Goal: Communication & Community: Answer question/provide support

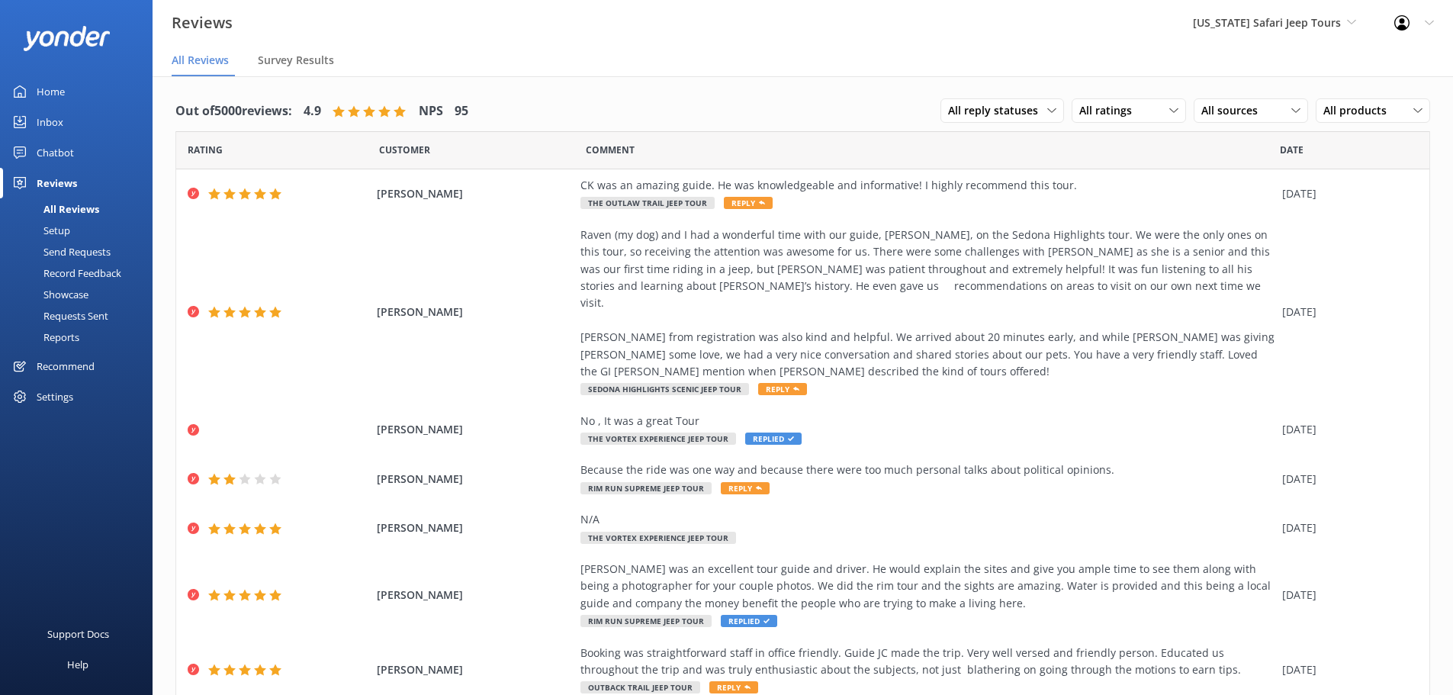
click at [69, 206] on div "All Reviews" at bounding box center [54, 208] width 90 height 21
click at [51, 118] on div "Inbox" at bounding box center [50, 122] width 27 height 31
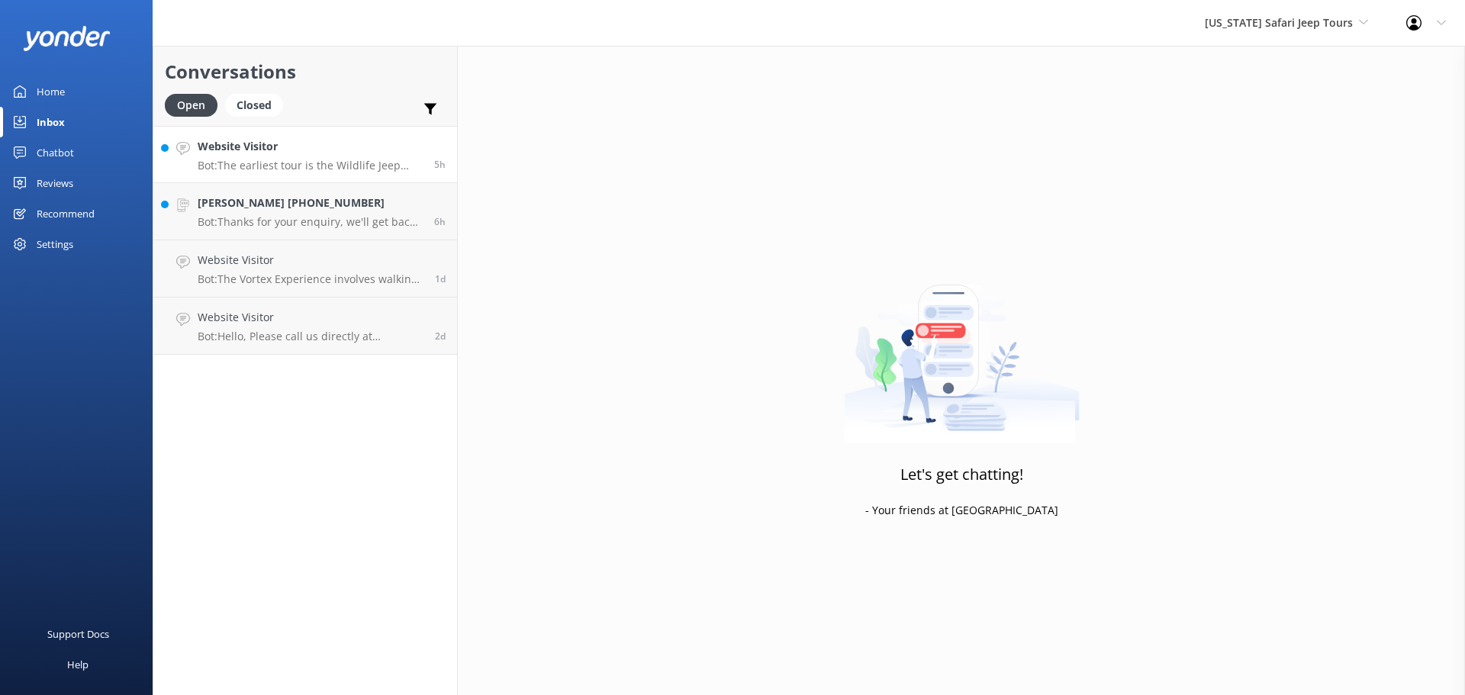
click at [341, 156] on div "Website Visitor Bot: The earliest tour is the Wildlife Jeep Tour, which starts …" at bounding box center [310, 154] width 225 height 33
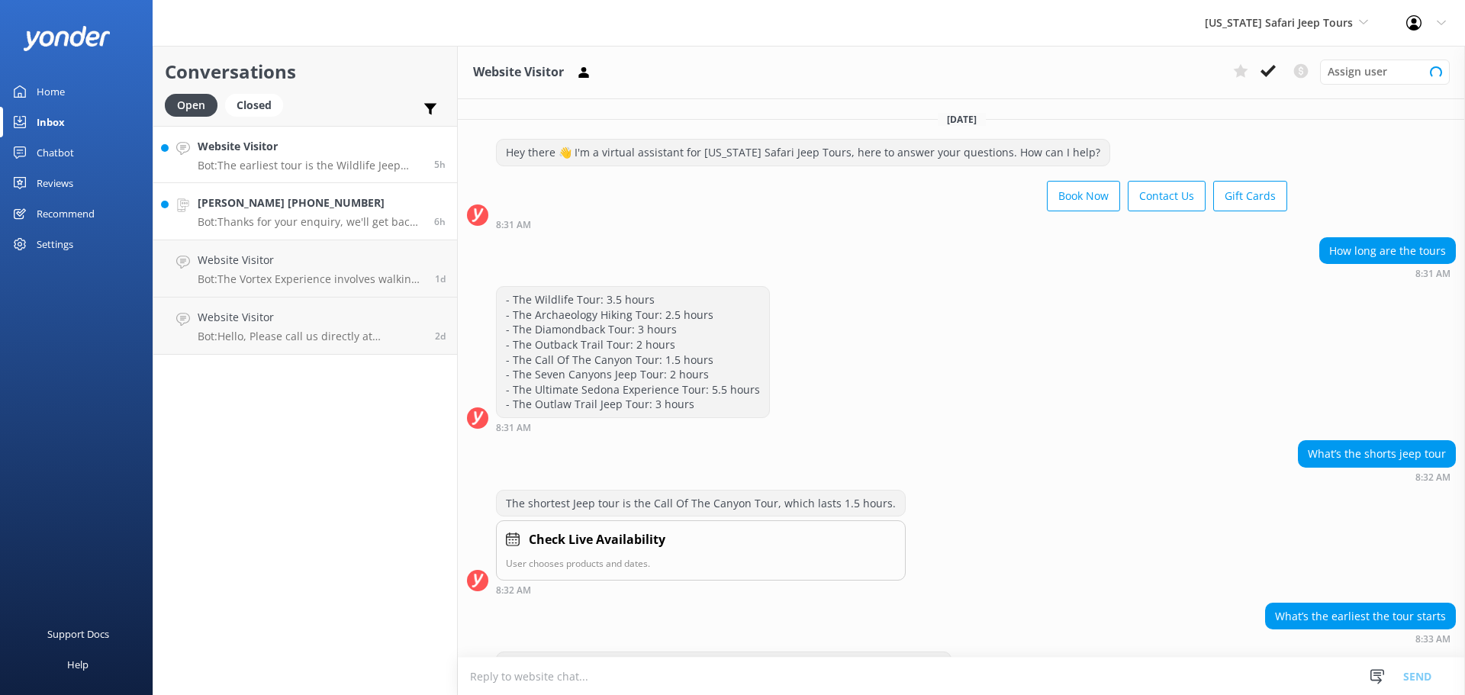
scroll to position [44, 0]
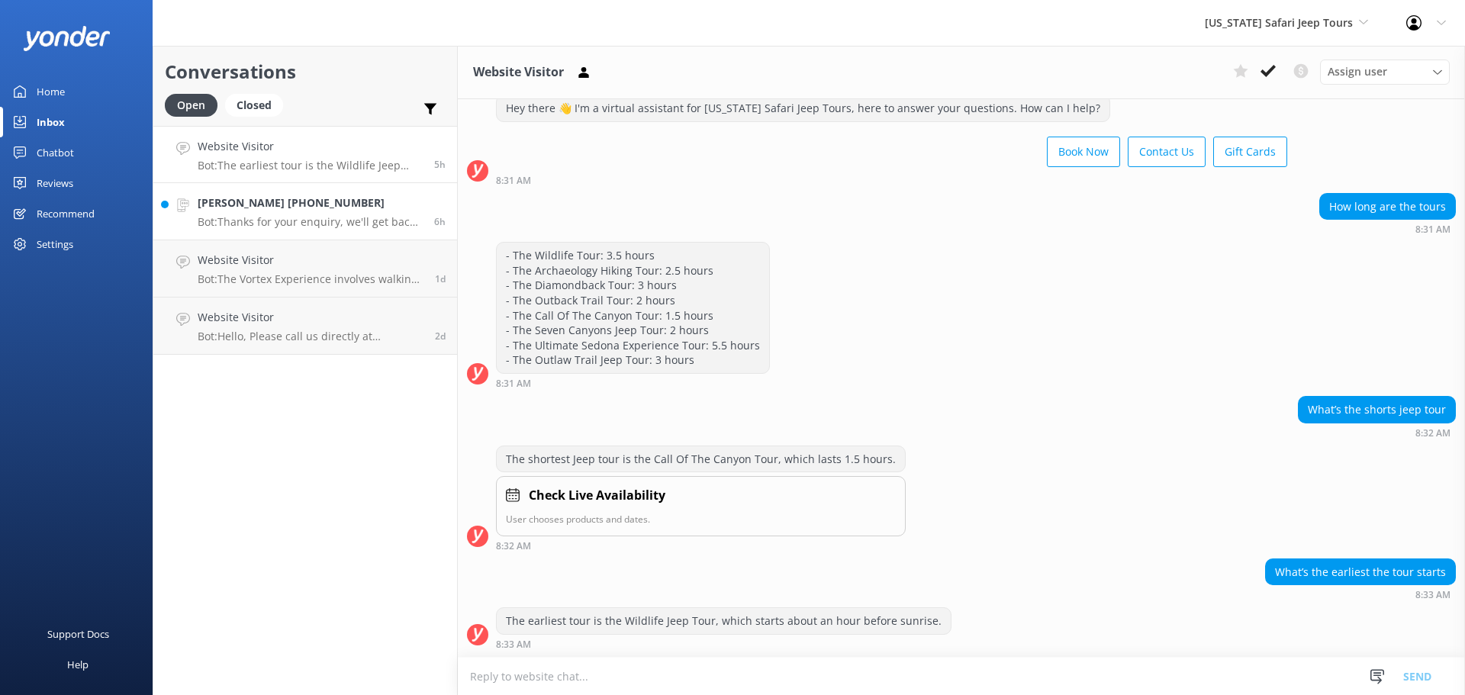
click at [302, 205] on h4 "[PERSON_NAME] [PHONE_NUMBER]" at bounding box center [310, 203] width 225 height 17
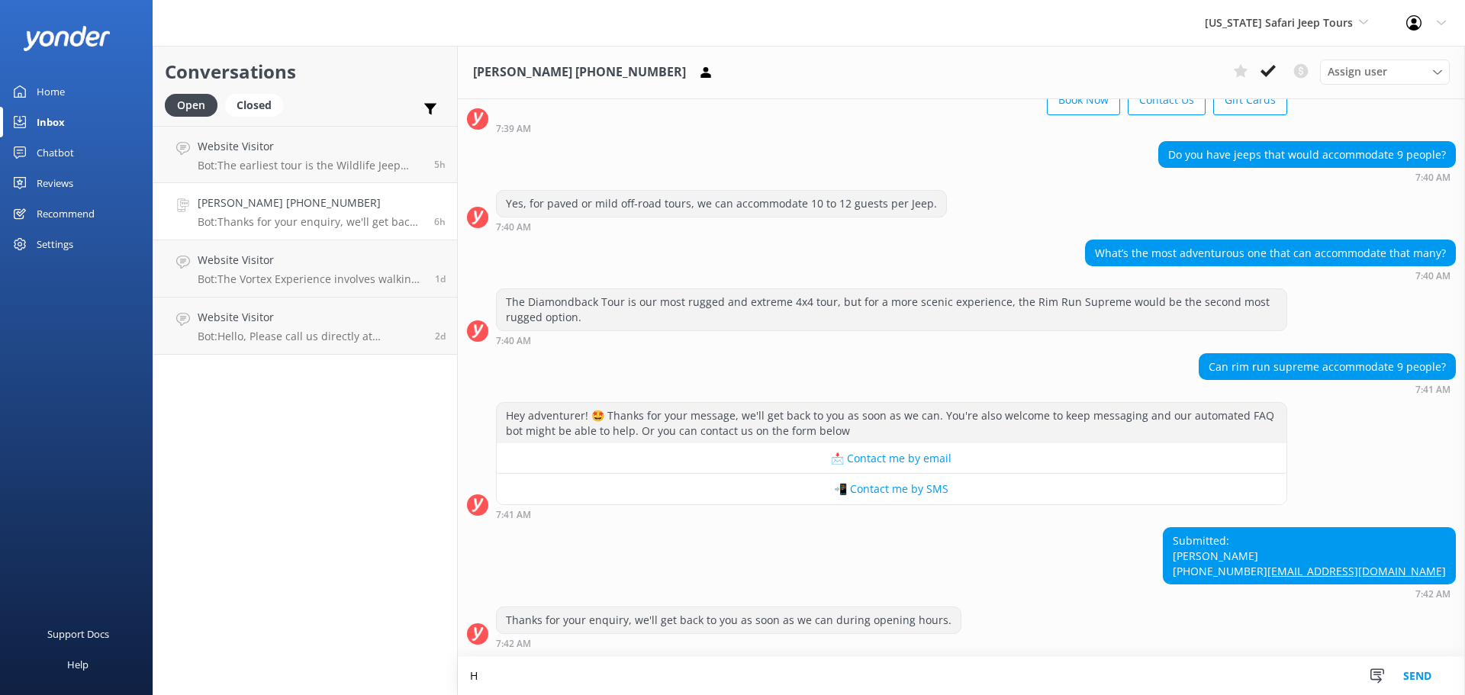
scroll to position [111, 0]
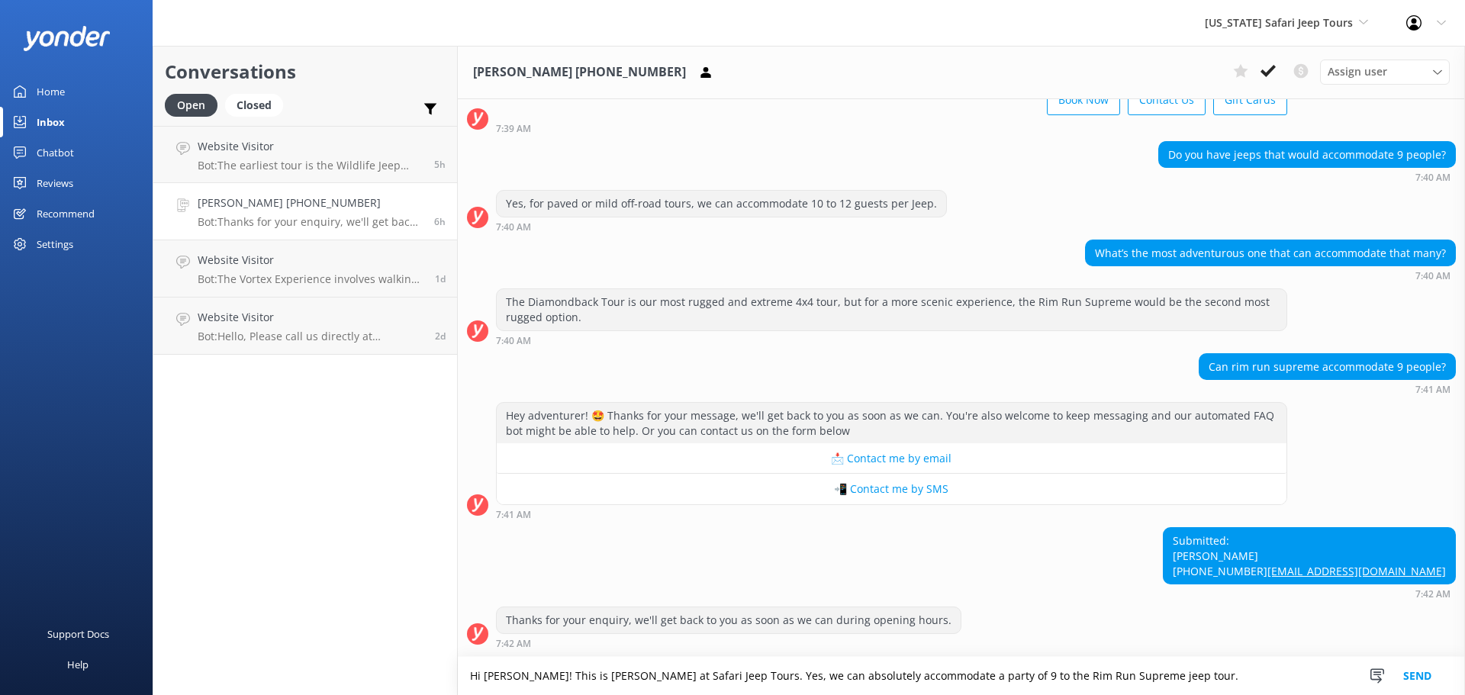
type textarea "Hi [PERSON_NAME]! This is [PERSON_NAME] at Safari Jeep Tours. Yes, we can absol…"
click at [1413, 670] on button "Send" at bounding box center [1416, 676] width 57 height 38
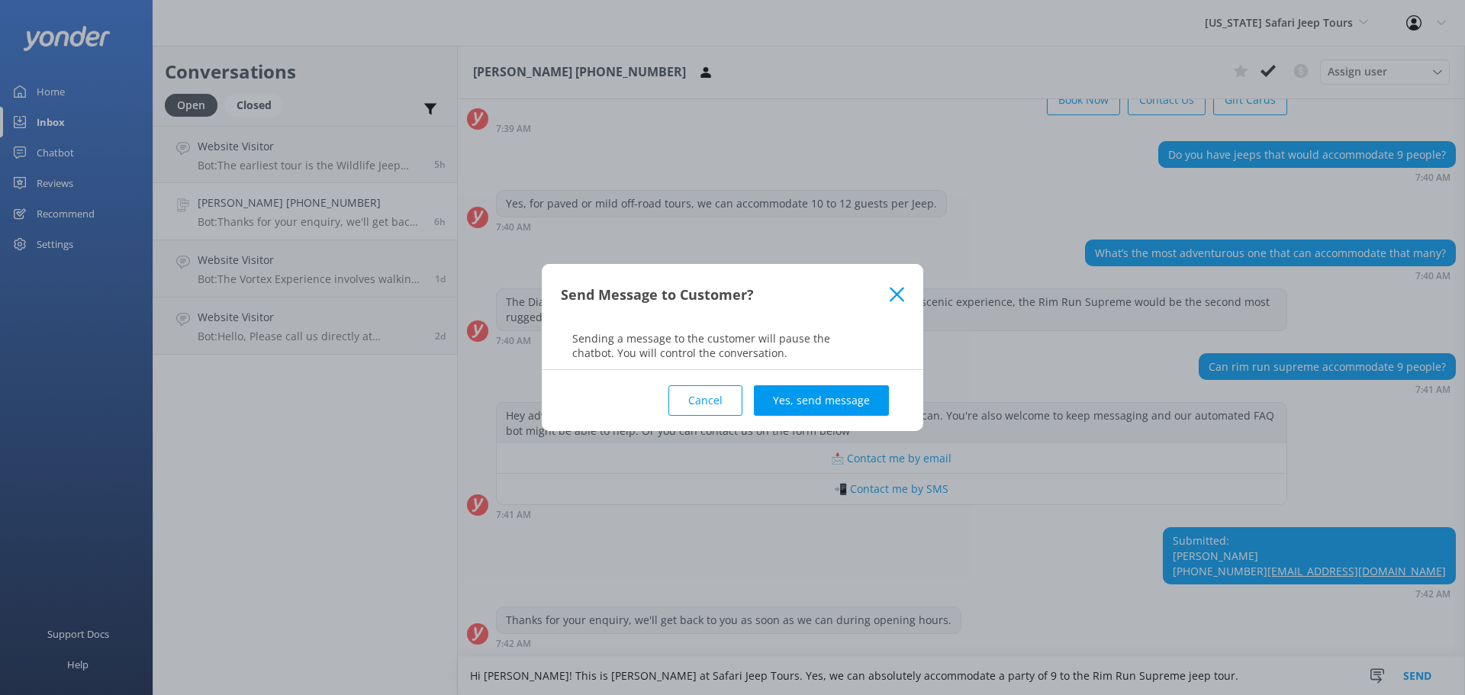
click at [802, 397] on button "Yes, send message" at bounding box center [821, 400] width 135 height 31
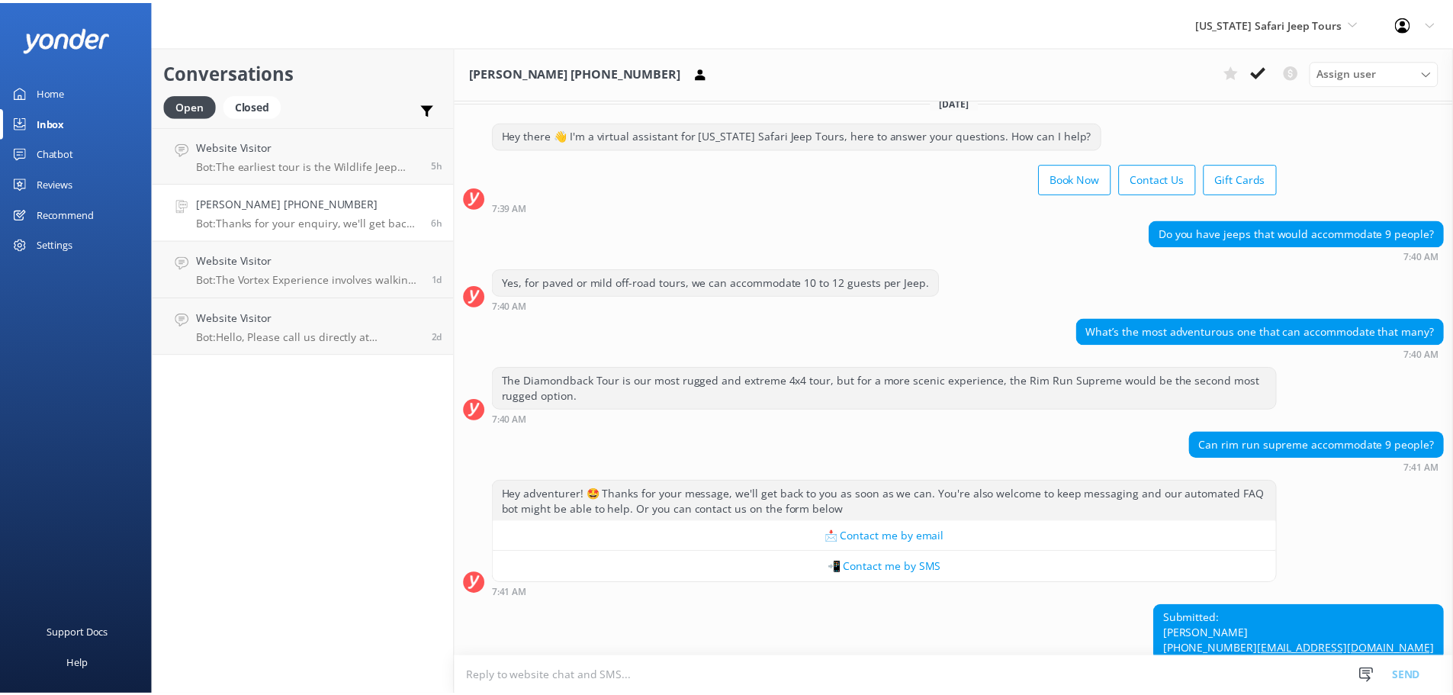
scroll to position [0, 0]
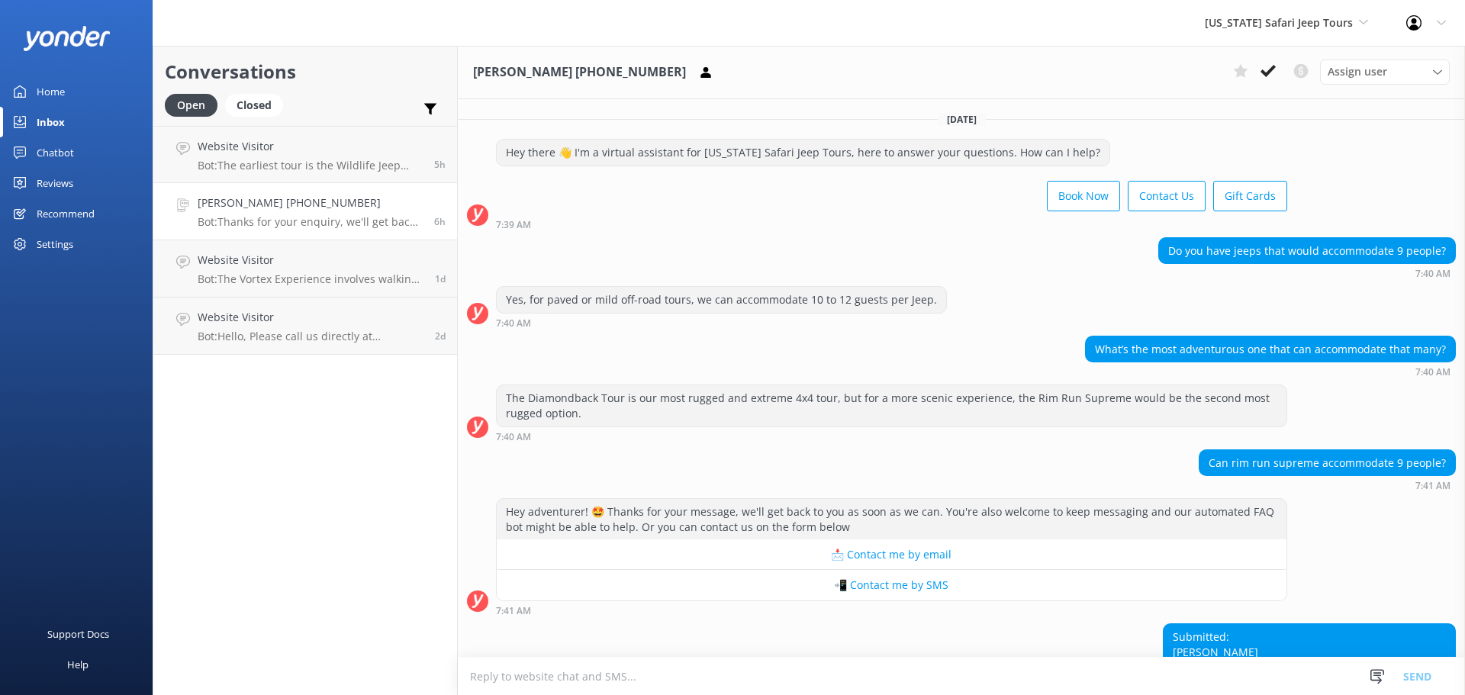
click at [50, 111] on div "Inbox" at bounding box center [51, 122] width 28 height 31
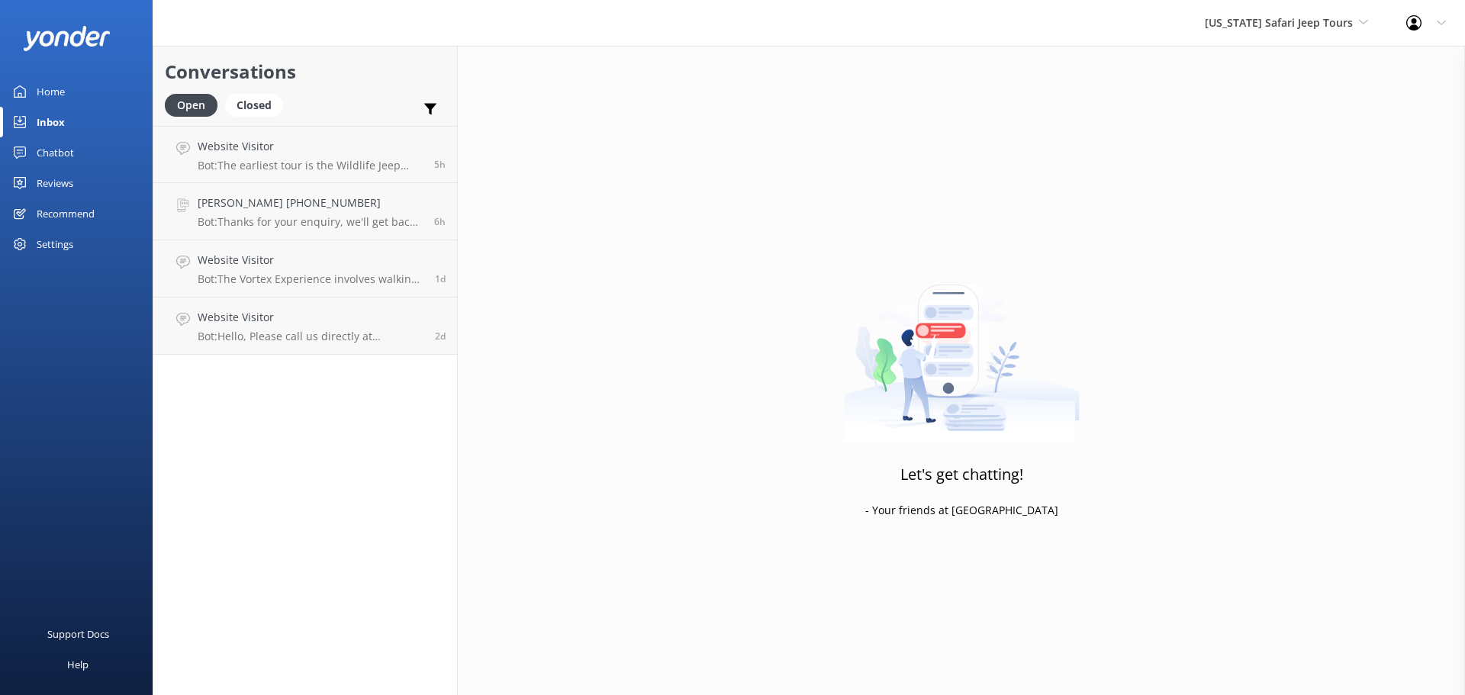
click at [60, 184] on div "Reviews" at bounding box center [55, 183] width 37 height 31
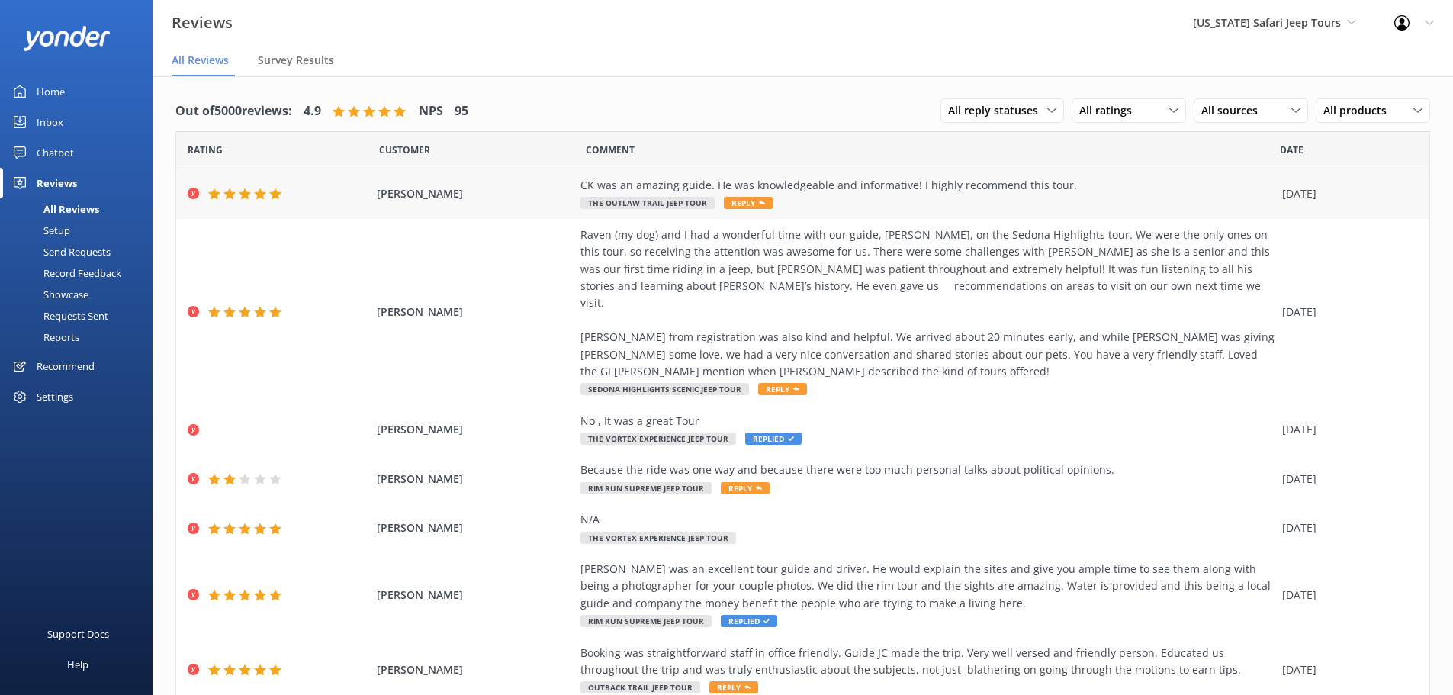
click at [743, 203] on span "Reply" at bounding box center [748, 203] width 49 height 12
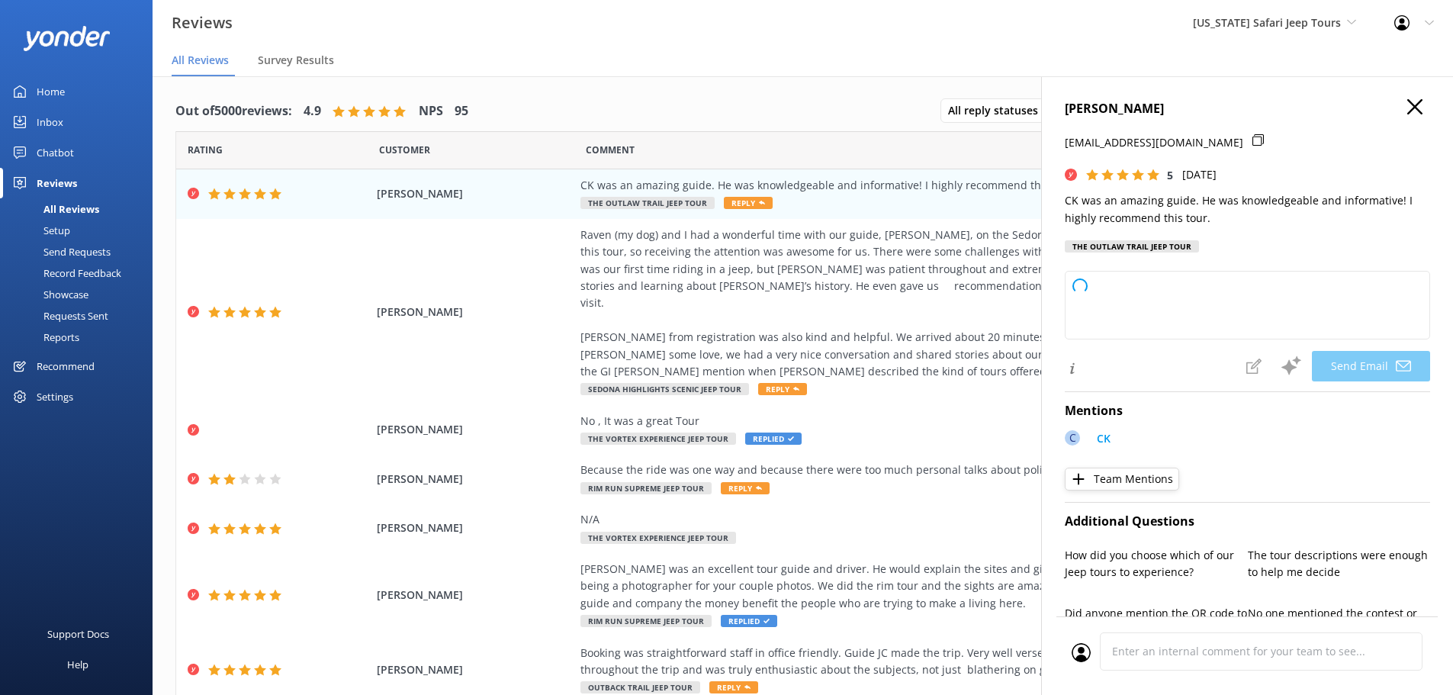
type textarea "Thanks so much for the awesome review, [PERSON_NAME]! We’re lucky to have CK on…"
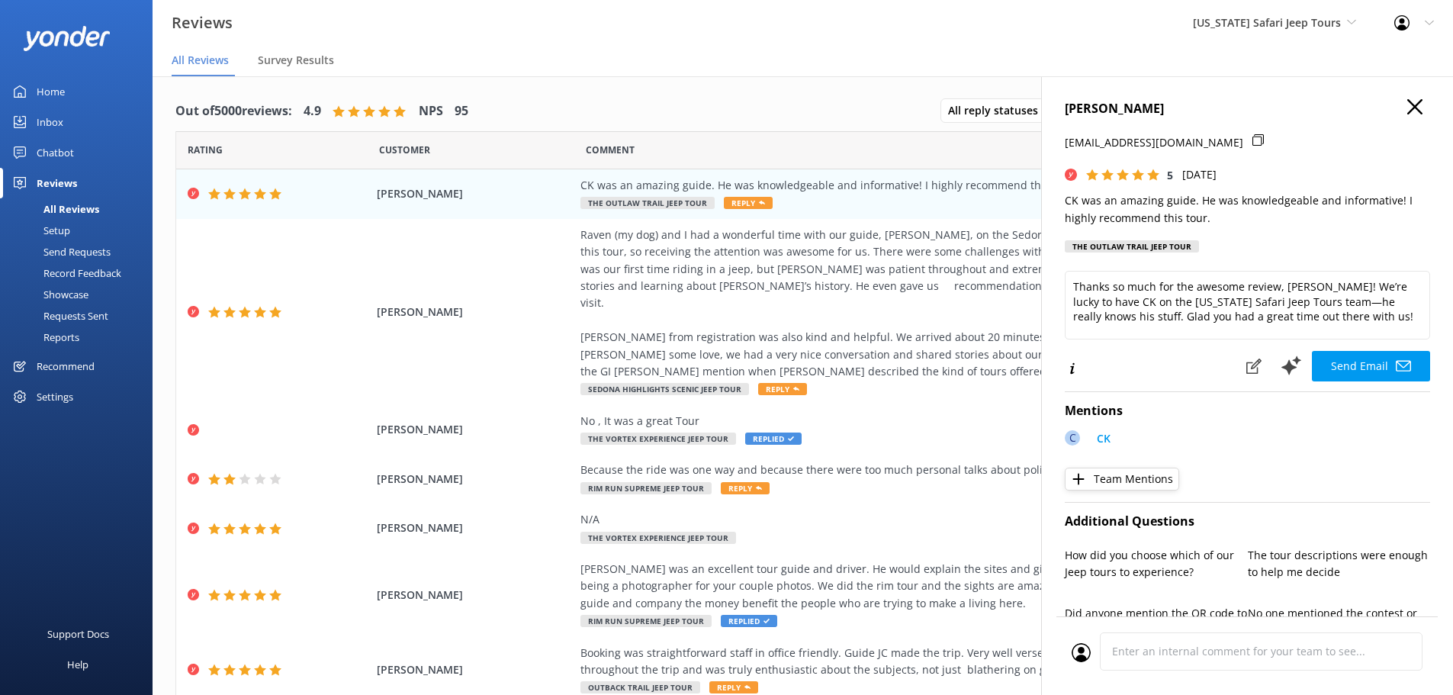
click at [1407, 100] on icon "button" at bounding box center [1414, 106] width 15 height 15
